Goal: Task Accomplishment & Management: Use online tool/utility

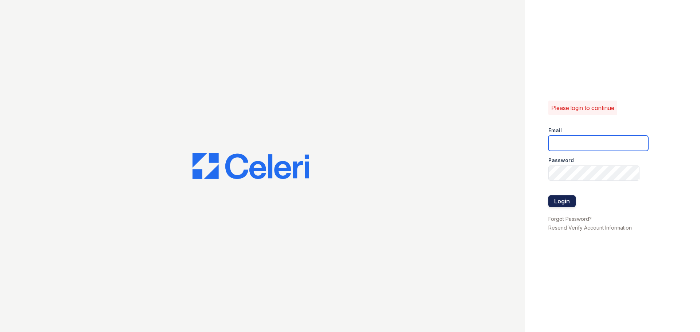
type input "[EMAIL_ADDRESS][DOMAIN_NAME]"
click at [568, 201] on button "Login" at bounding box center [561, 201] width 27 height 12
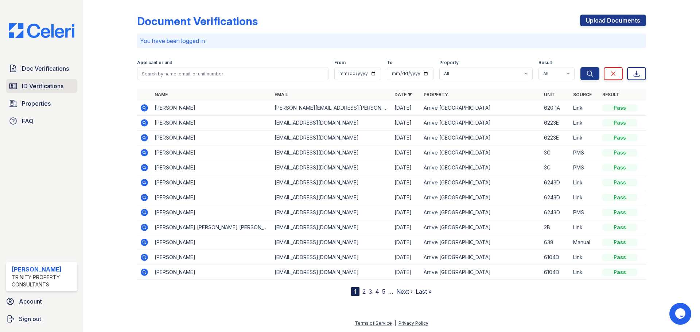
click at [40, 87] on span "ID Verifications" at bounding box center [43, 86] width 42 height 9
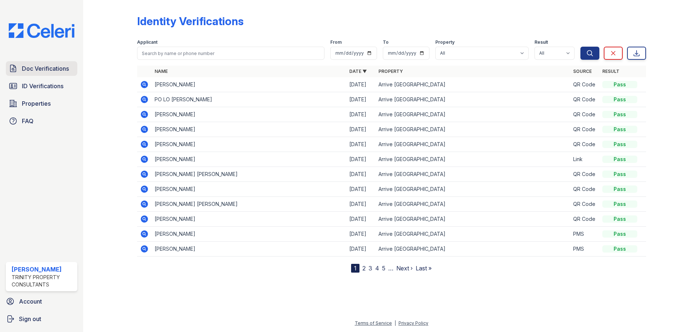
click at [44, 69] on span "Doc Verifications" at bounding box center [45, 68] width 47 height 9
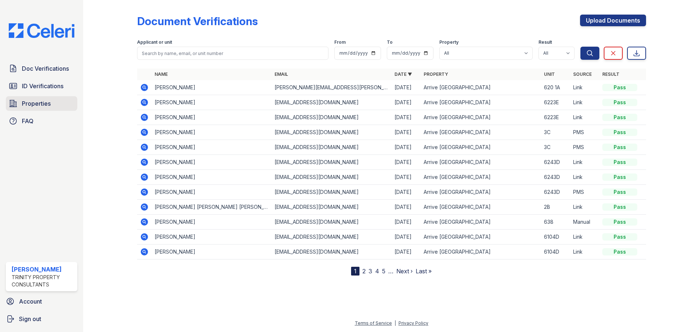
click at [24, 99] on link "Properties" at bounding box center [41, 103] width 71 height 15
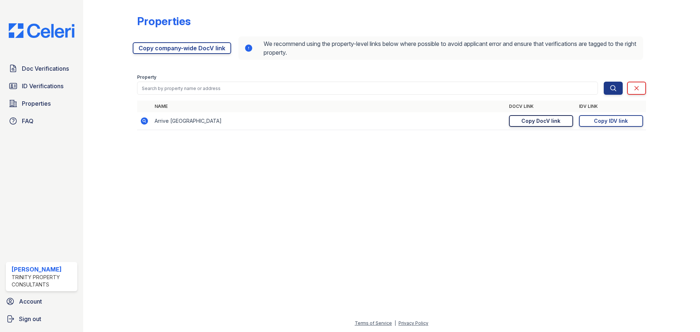
click at [547, 122] on div "Copy DocV link" at bounding box center [540, 120] width 39 height 7
